Goal: Navigation & Orientation: Find specific page/section

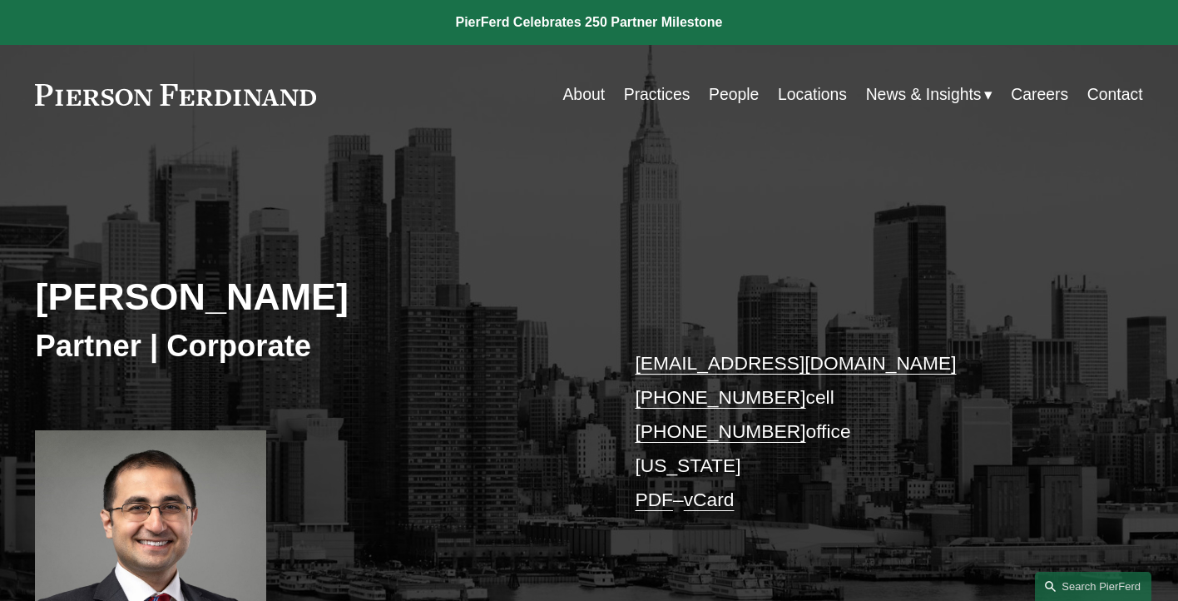
scroll to position [385, 0]
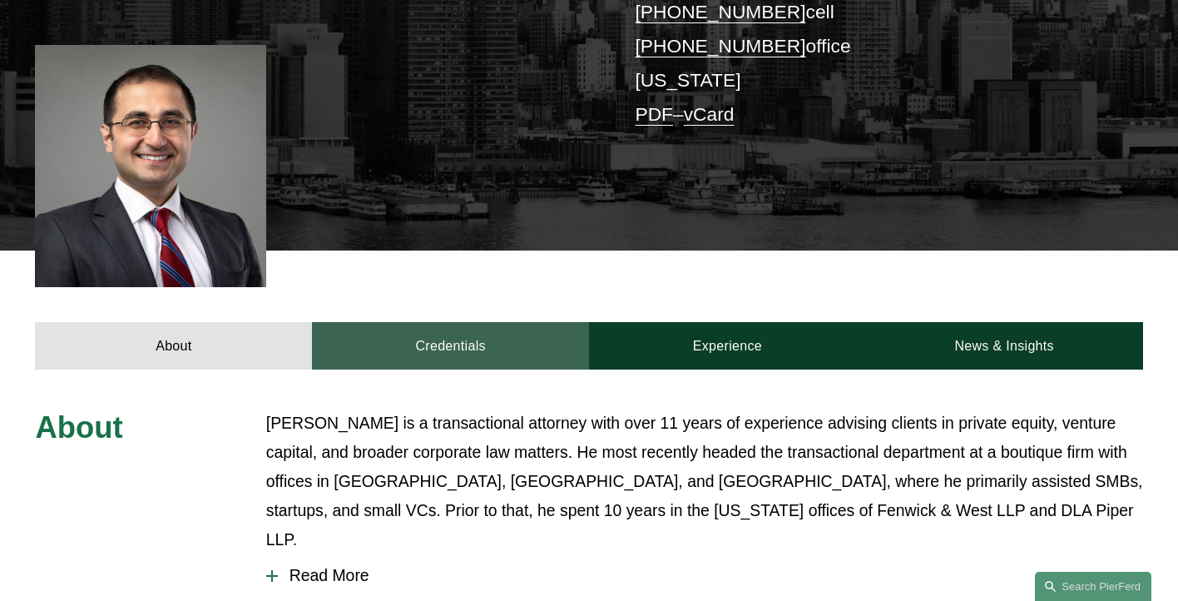
click at [459, 336] on link "Credentials" at bounding box center [450, 345] width 277 height 47
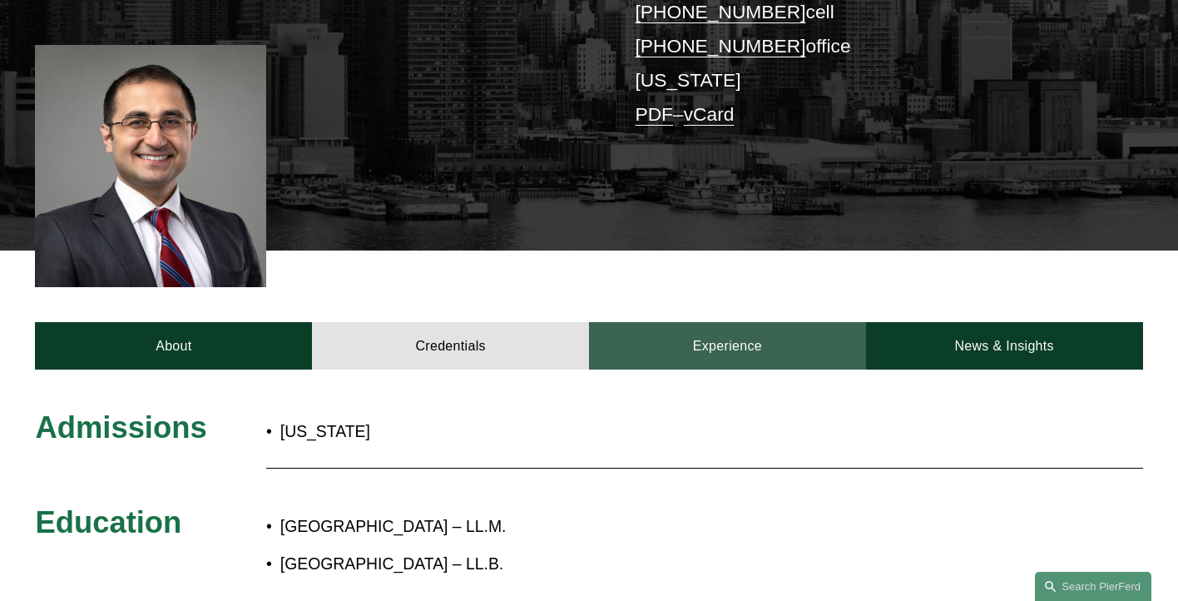
click at [677, 341] on link "Experience" at bounding box center [727, 345] width 277 height 47
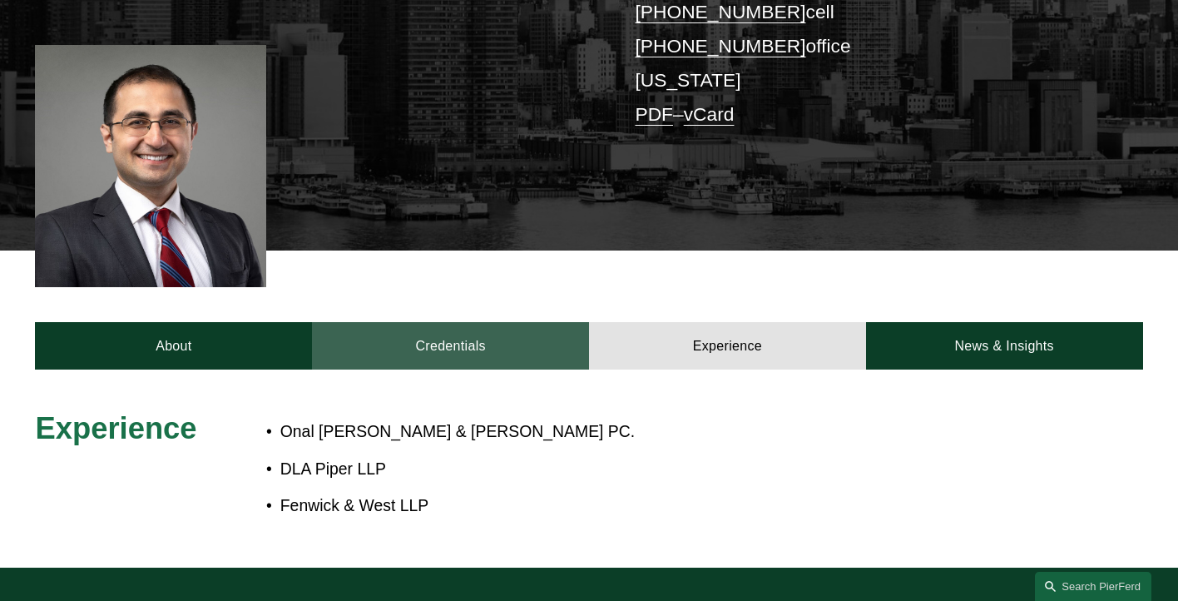
click at [537, 343] on link "Credentials" at bounding box center [450, 345] width 277 height 47
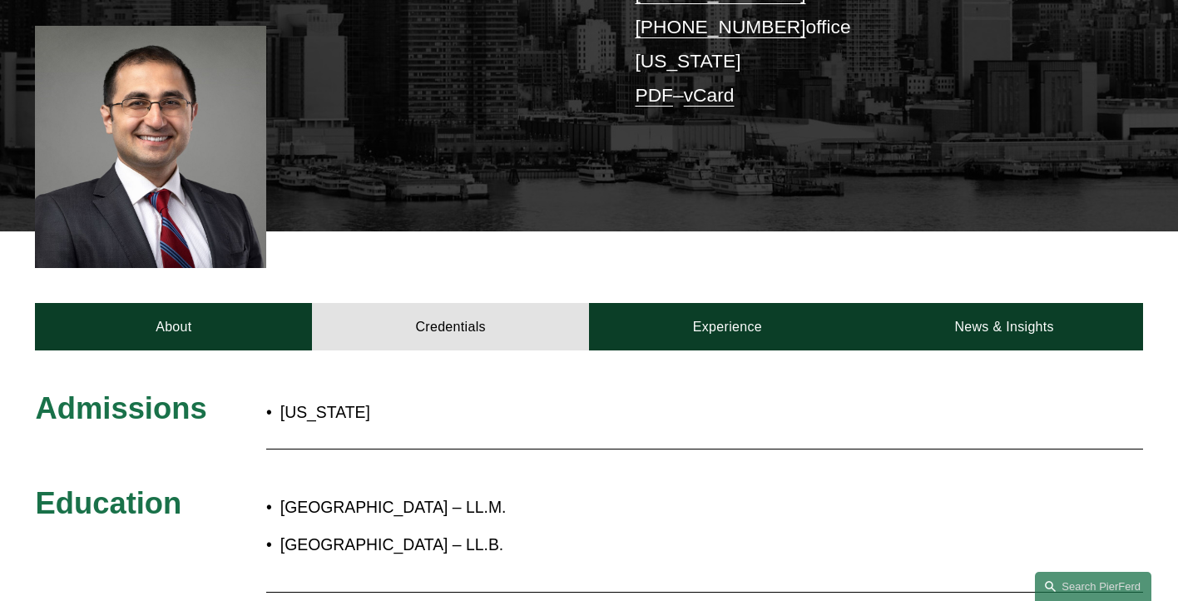
scroll to position [401, 0]
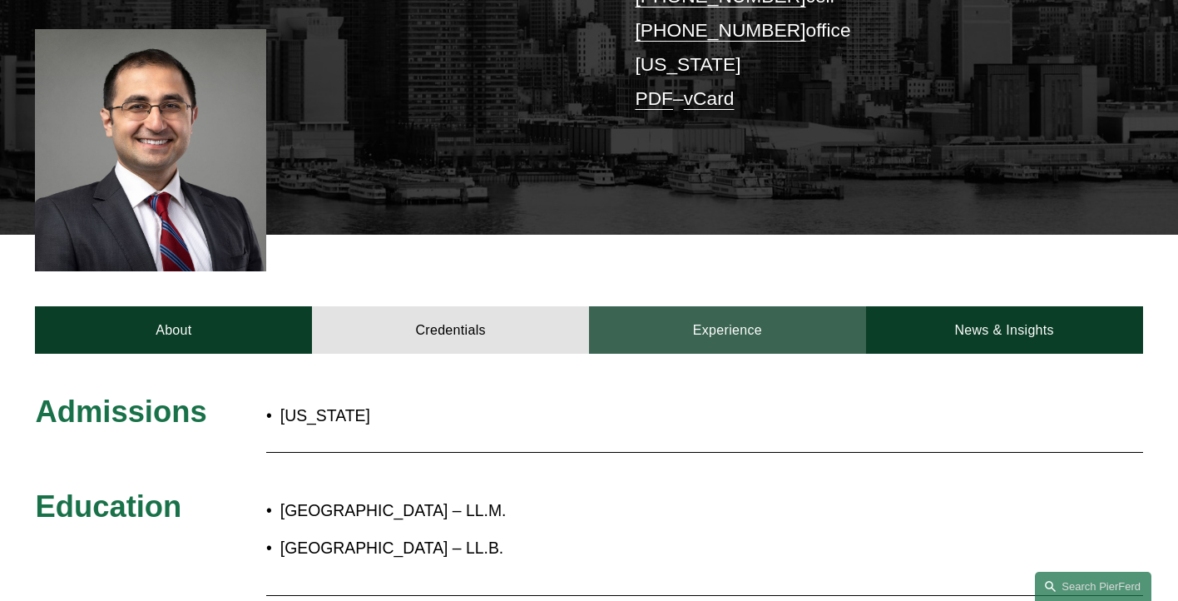
click at [723, 317] on link "Experience" at bounding box center [727, 329] width 277 height 47
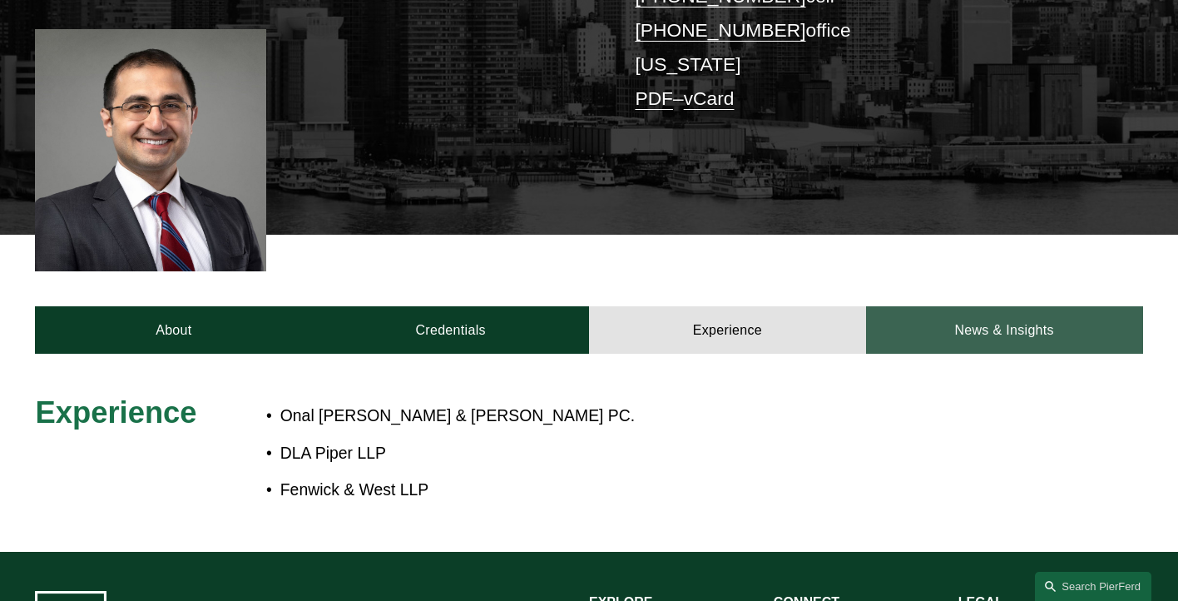
click at [985, 326] on link "News & Insights" at bounding box center [1004, 329] width 277 height 47
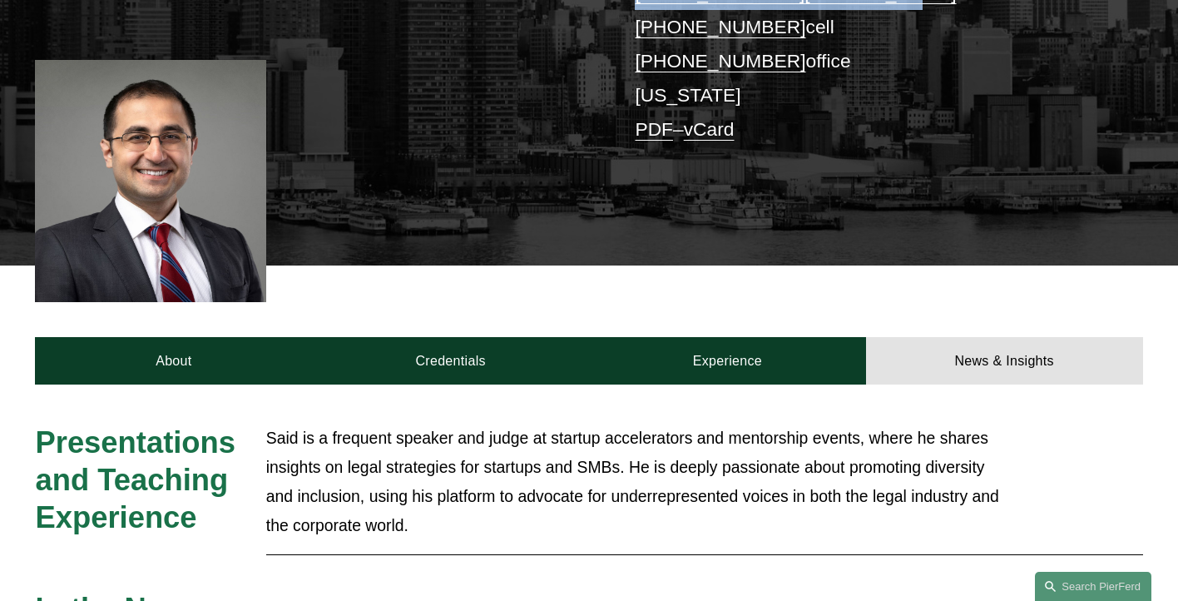
scroll to position [0, 0]
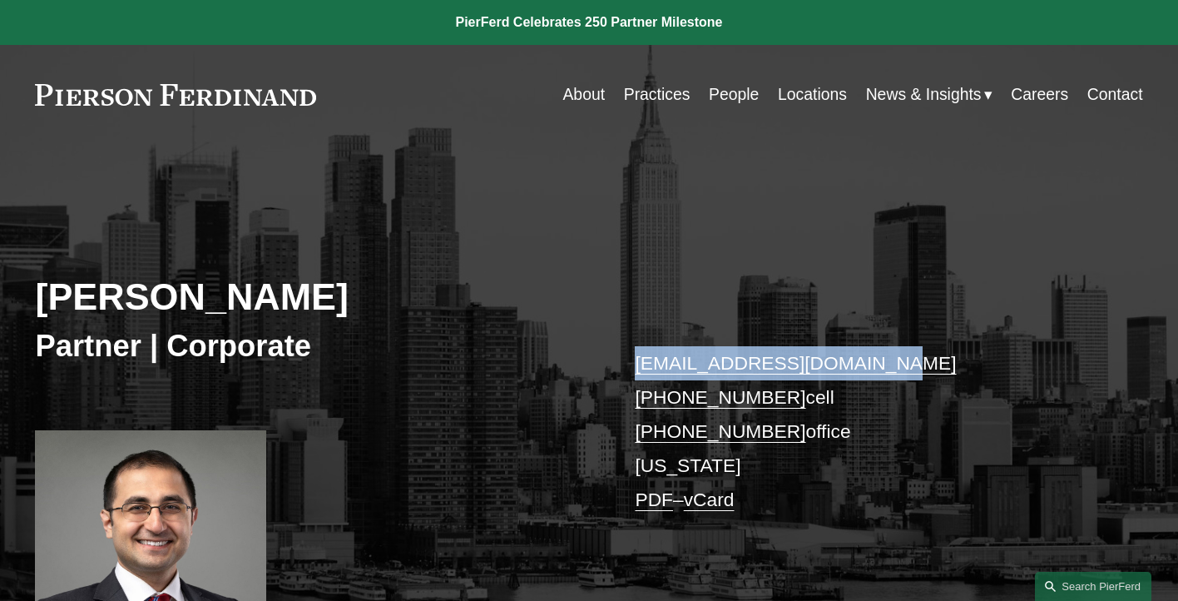
click at [1026, 84] on link "Careers" at bounding box center [1039, 94] width 57 height 32
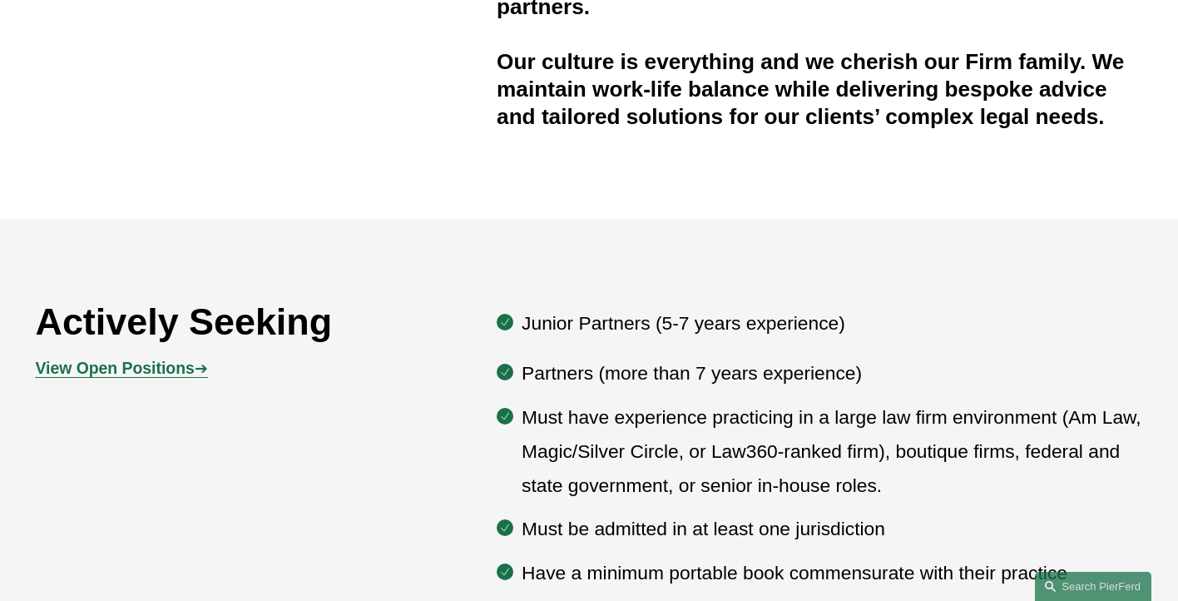
scroll to position [639, 0]
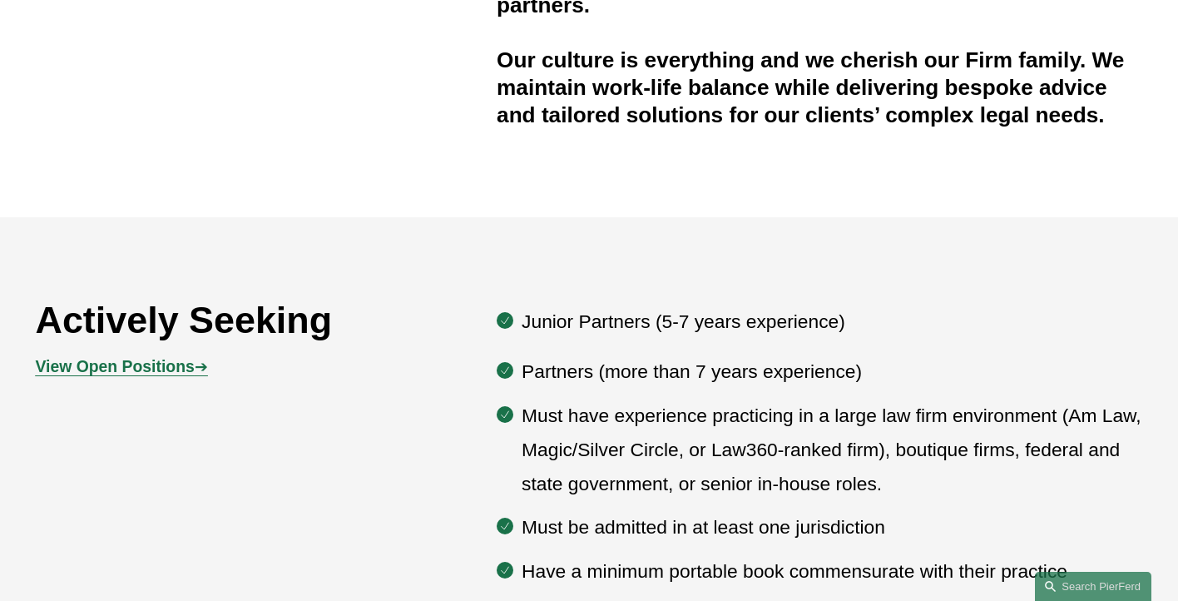
click at [172, 364] on strong "View Open Positions" at bounding box center [114, 366] width 159 height 18
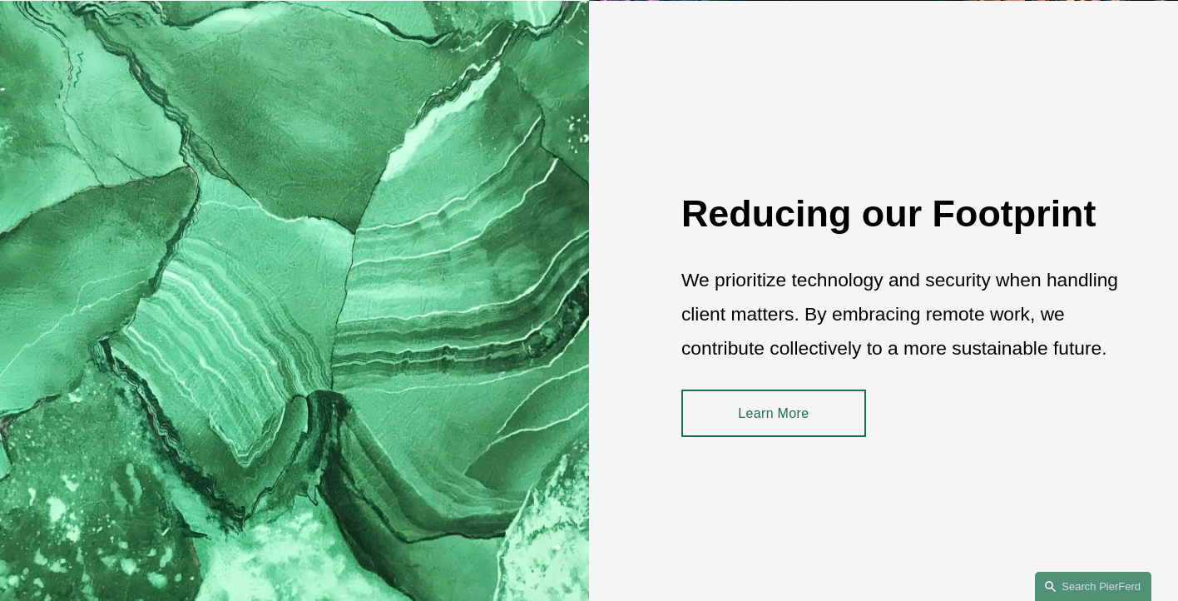
scroll to position [0, 0]
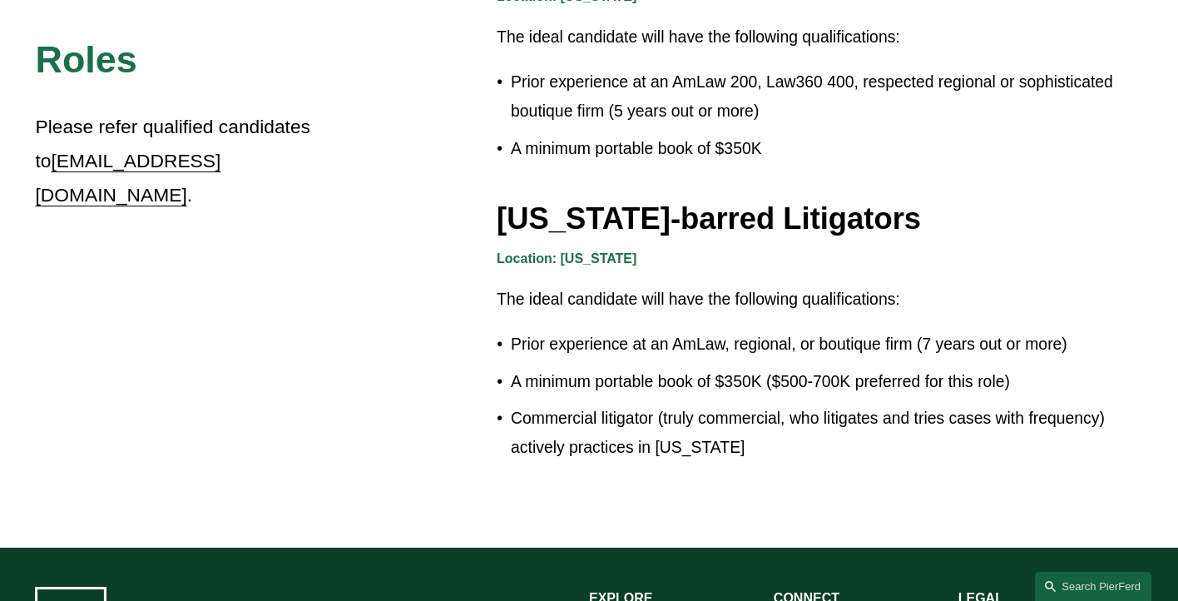
scroll to position [2909, 0]
